Goal: Task Accomplishment & Management: Complete application form

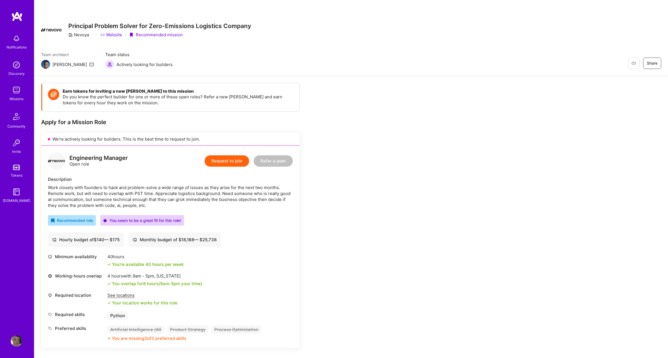
scroll to position [210, 0]
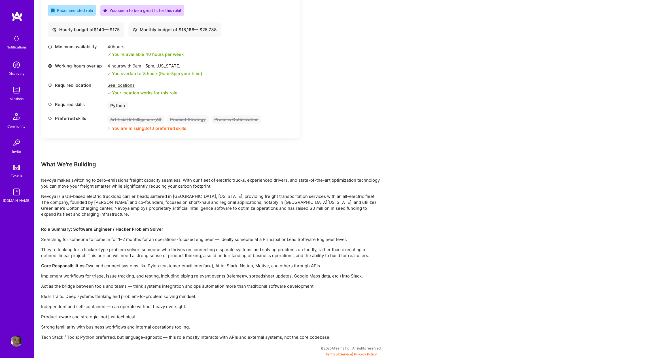
click at [355, 138] on div "Earn tokens for inviting a new [PERSON_NAME] to this mission Do you know the pe…" at bounding box center [211, 107] width 340 height 468
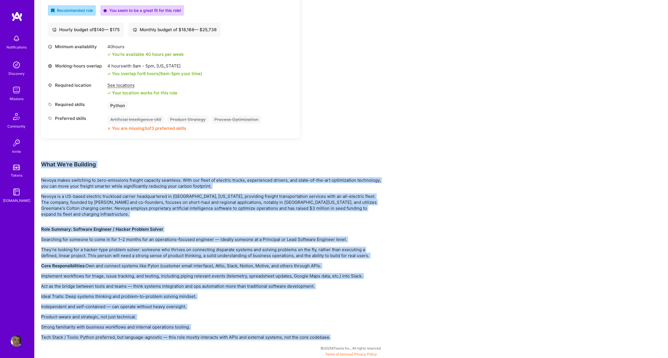
drag, startPoint x: 42, startPoint y: 164, endPoint x: 406, endPoint y: 339, distance: 404.3
click at [406, 339] on div "Earn tokens for inviting a new [PERSON_NAME] to this mission Do you know the pe…" at bounding box center [351, 112] width 634 height 492
copy div "Lore Ip'do Sitametc Adipis elits doeiusmod te inci-utlaboree dolorem aliquaen a…"
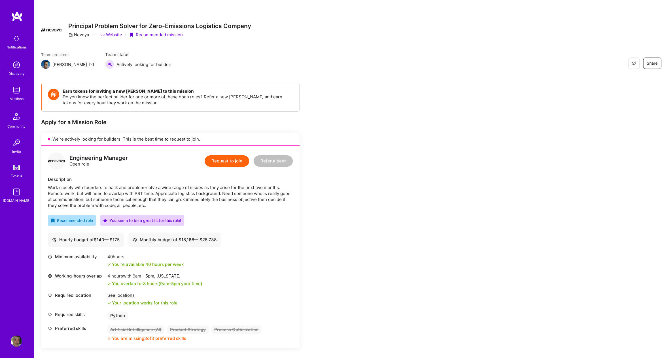
click at [235, 159] on button "Request to join" at bounding box center [227, 160] width 45 height 11
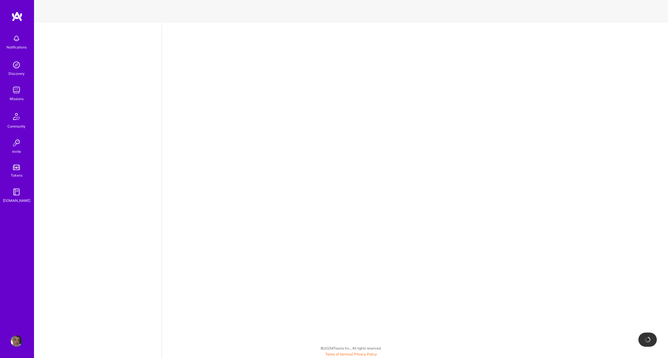
select select "US"
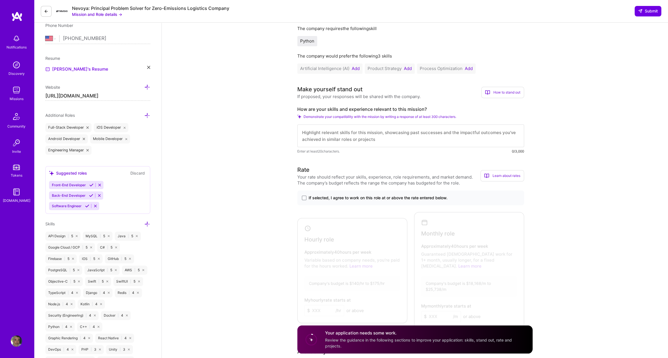
scroll to position [136, 0]
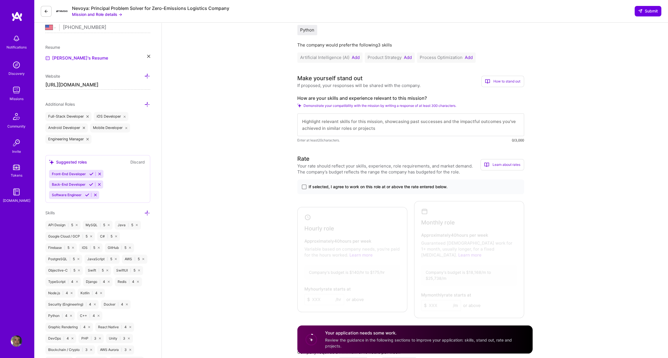
click at [305, 187] on span at bounding box center [304, 187] width 5 height 5
click at [0, 0] on input "If selected, I agree to work on this role at or above the rate entered below." at bounding box center [0, 0] width 0 height 0
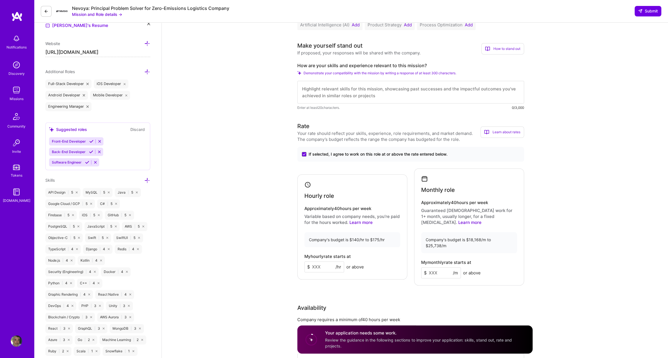
scroll to position [170, 0]
click at [320, 260] on input at bounding box center [324, 265] width 40 height 11
click at [316, 260] on input at bounding box center [324, 265] width 40 height 11
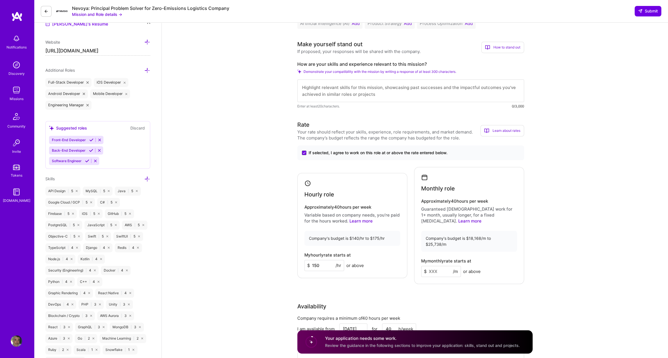
type input "150"
click at [434, 266] on input at bounding box center [441, 271] width 40 height 11
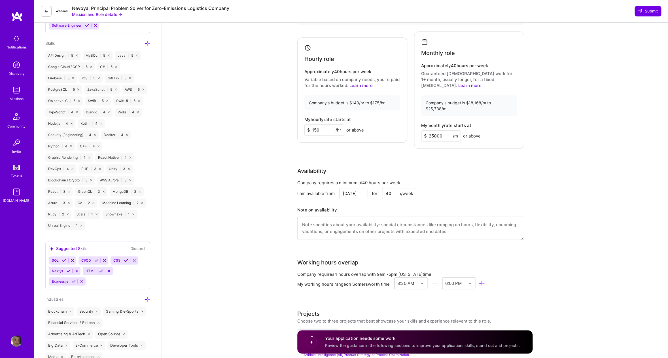
scroll to position [311, 0]
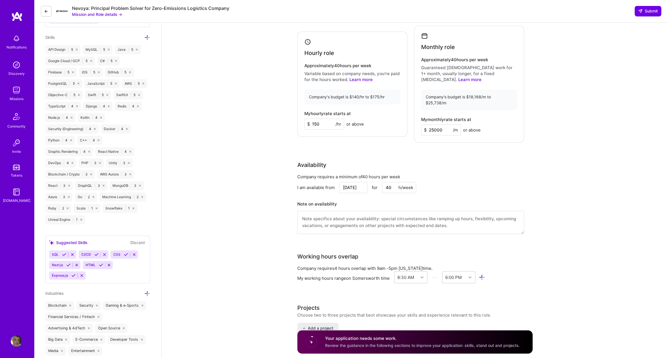
type input "25000"
click at [359, 182] on input "Aug 12" at bounding box center [353, 187] width 28 height 11
click at [315, 142] on div "18" at bounding box center [315, 141] width 8 height 8
type input "Aug 18"
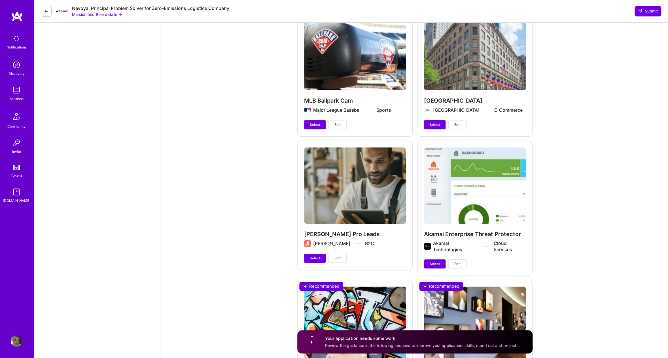
scroll to position [1371, 0]
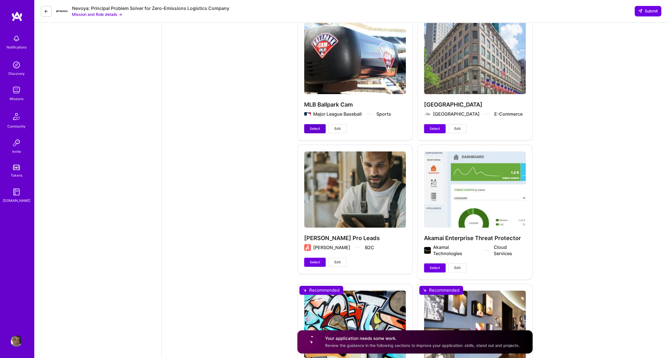
click at [308, 124] on button "Select" at bounding box center [315, 128] width 22 height 9
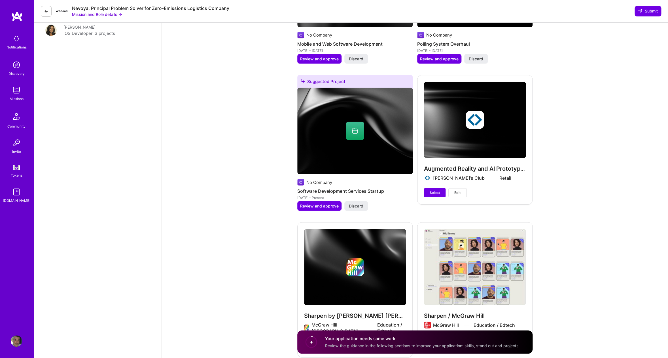
scroll to position [726, 0]
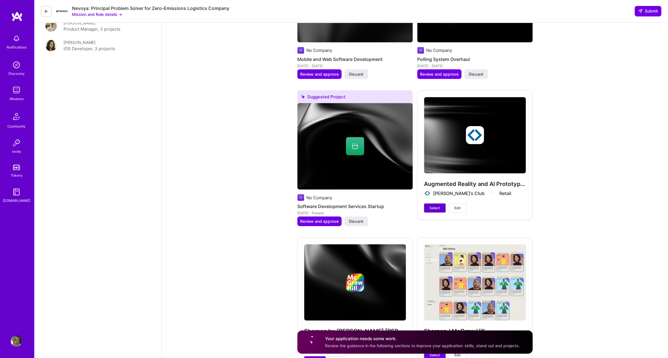
click at [435, 206] on span "Select" at bounding box center [435, 208] width 10 height 5
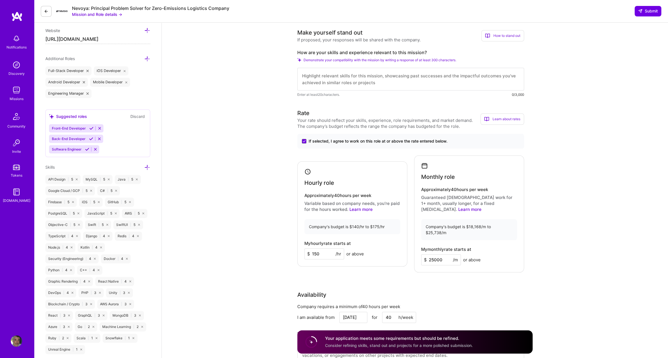
scroll to position [181, 0]
drag, startPoint x: 434, startPoint y: 51, endPoint x: 350, endPoint y: 55, distance: 84.0
copy label "How are your skills and experience relevant to this mission?"
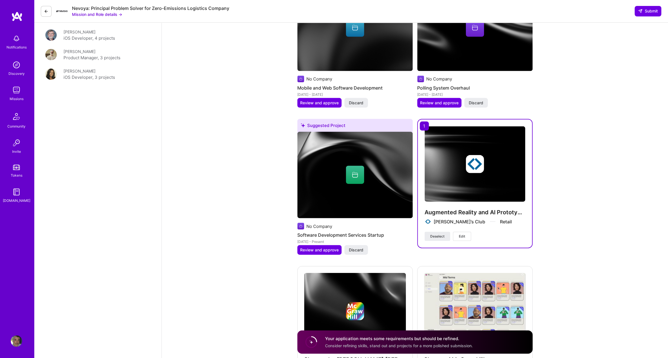
scroll to position [0, 0]
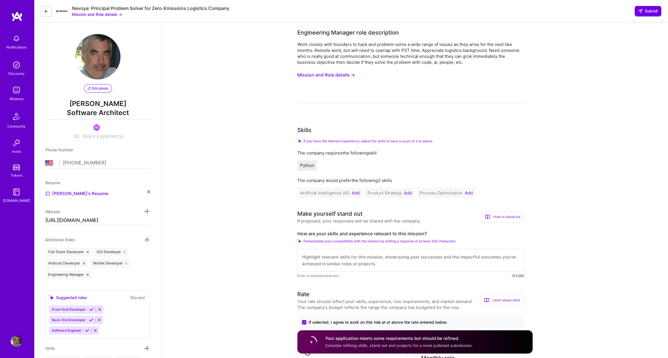
click at [336, 257] on textarea at bounding box center [410, 260] width 227 height 23
paste textarea "I’m a principal-level builder who thrives on ops problems. For MLB, I shipped a…"
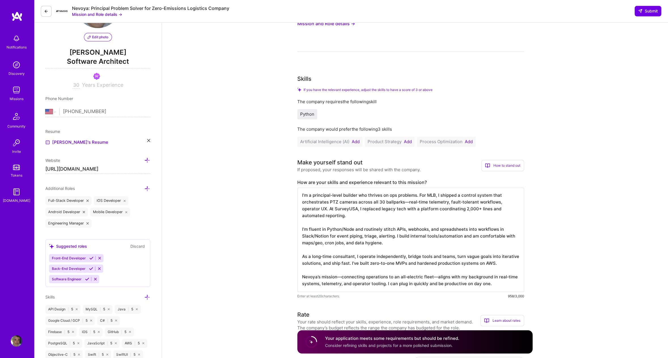
scroll to position [53, 0]
type textarea "I’m a principal-level builder who thrives on ops problems. For MLB, I shipped a…"
click at [359, 141] on button "Add" at bounding box center [356, 140] width 8 height 5
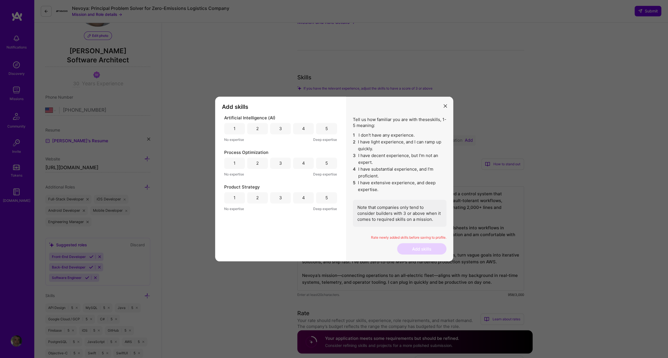
click at [303, 128] on div "4" at bounding box center [303, 129] width 3 height 6
click at [304, 163] on div "4" at bounding box center [303, 163] width 3 height 6
click at [287, 196] on div "3" at bounding box center [280, 197] width 21 height 11
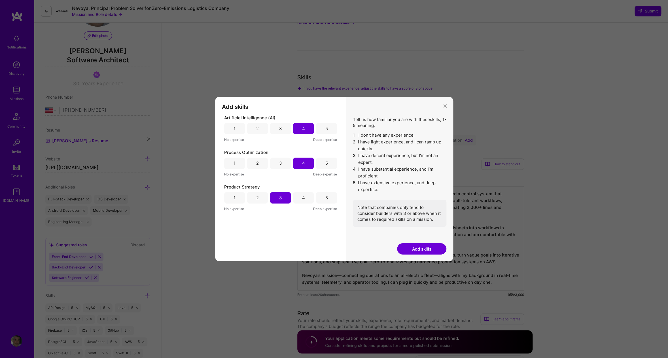
click at [424, 248] on button "Add skills" at bounding box center [421, 248] width 49 height 11
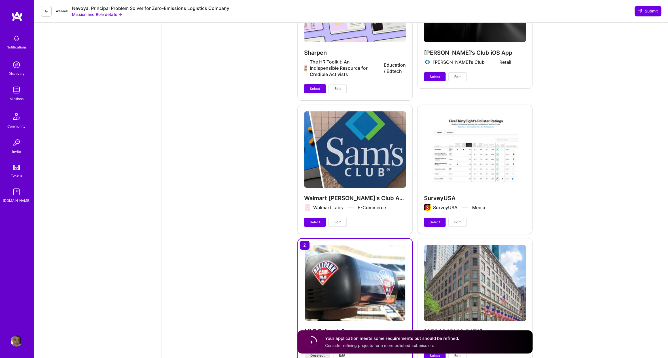
scroll to position [1278, 0]
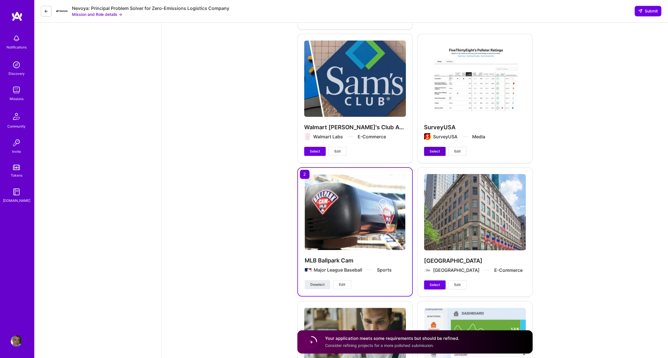
click at [436, 149] on span "Select" at bounding box center [435, 151] width 10 height 5
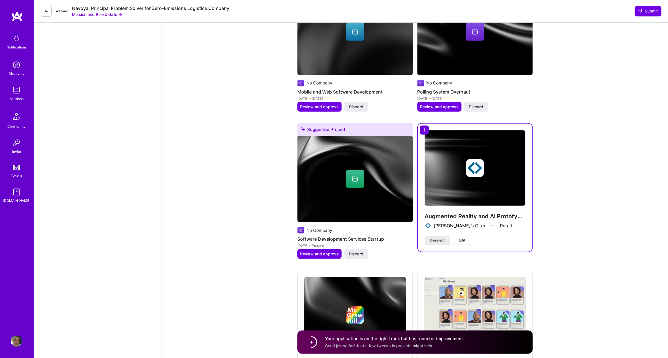
scroll to position [759, 0]
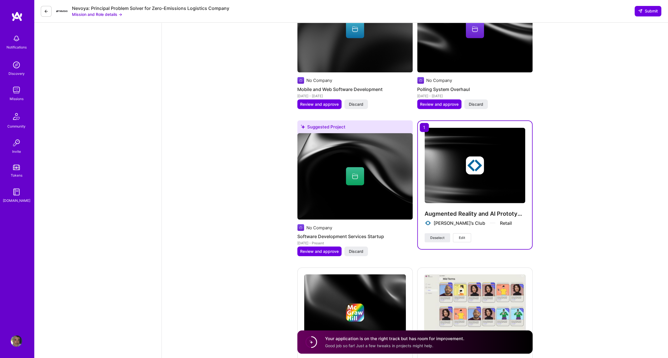
click at [312, 342] on circle at bounding box center [311, 342] width 11 height 11
click at [369, 342] on div "Your application is on the right track but has room for improvement. Good job s…" at bounding box center [394, 341] width 139 height 13
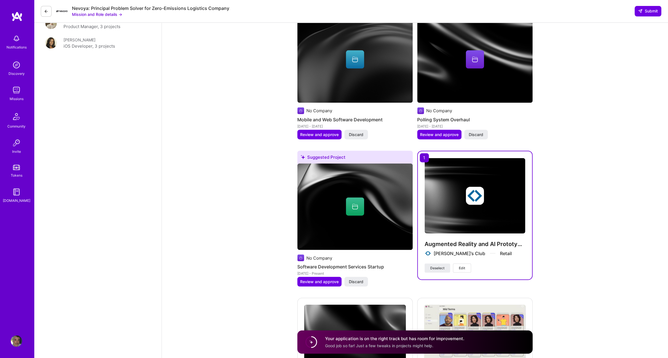
scroll to position [730, 0]
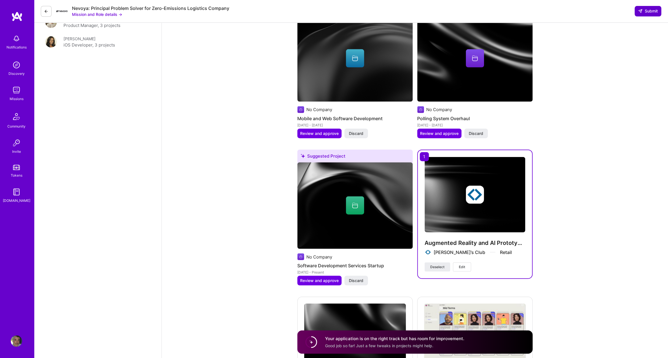
click at [643, 13] on span "Submit" at bounding box center [648, 11] width 20 height 6
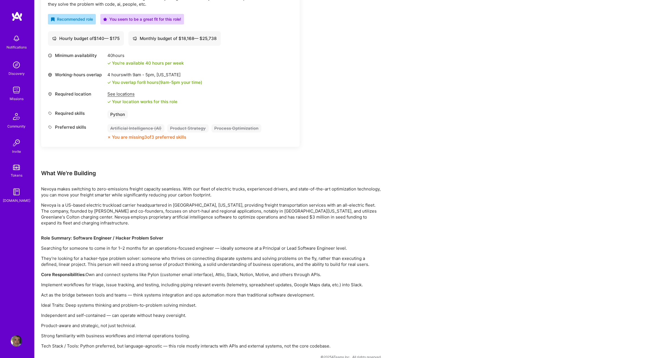
scroll to position [210, 0]
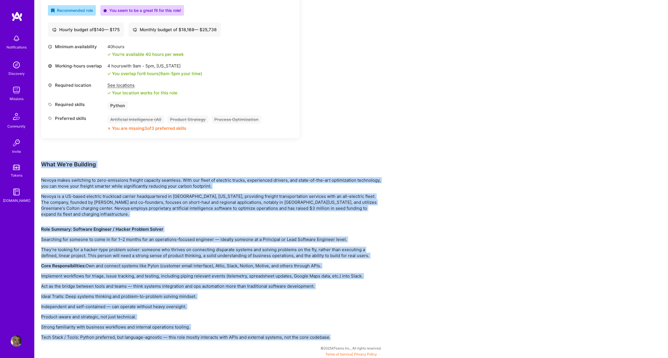
drag, startPoint x: 42, startPoint y: 164, endPoint x: 342, endPoint y: 339, distance: 346.7
click at [342, 339] on div "Earn tokens for inviting a new A.Teamer to this mission Do you know the perfect…" at bounding box center [211, 107] width 340 height 468
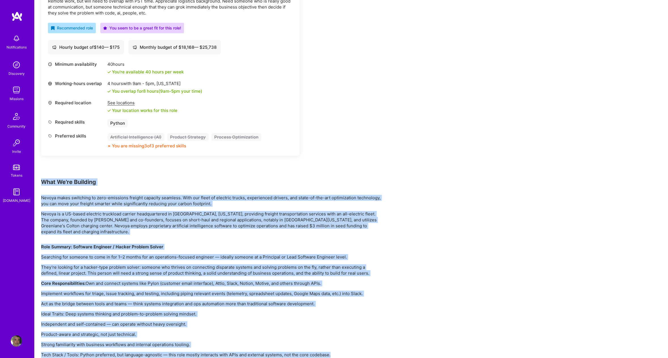
scroll to position [192, 0]
copy div "What We're Building Nevoya makes switching to zero-emissions freight capacity s…"
